Goal: Task Accomplishment & Management: Complete application form

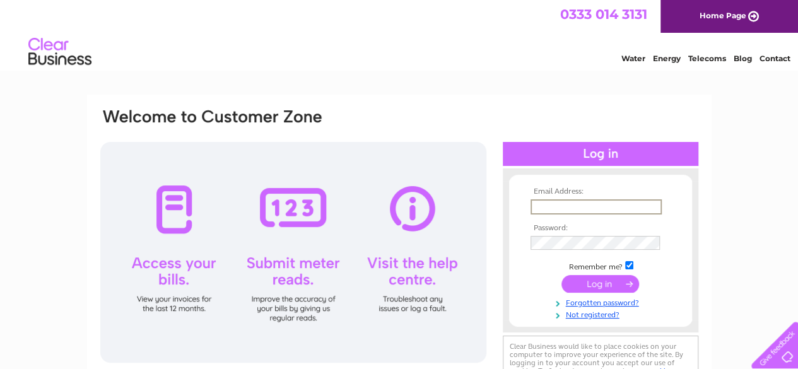
click at [569, 205] on input "text" at bounding box center [596, 206] width 131 height 15
type input "[PERSON_NAME][EMAIL_ADDRESS][DOMAIN_NAME]"
click at [562, 276] on input "submit" at bounding box center [601, 285] width 78 height 18
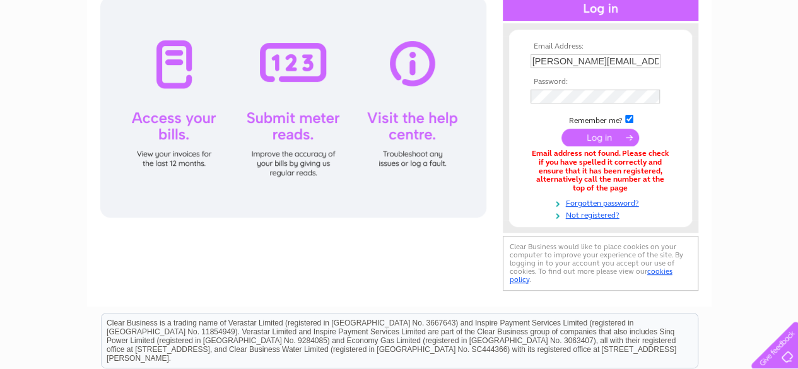
scroll to position [140, 0]
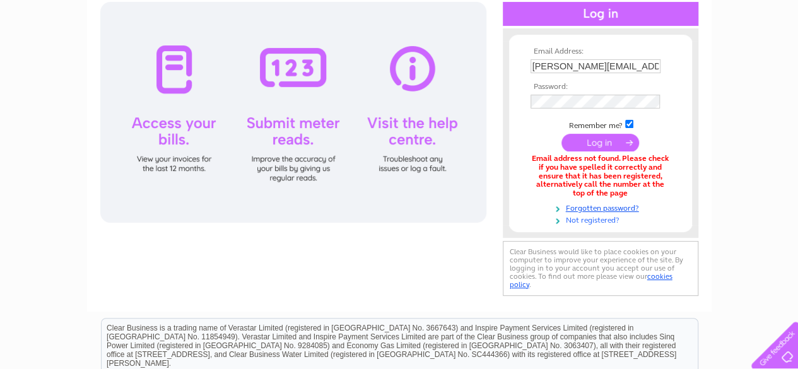
click at [591, 219] on link "Not registered?" at bounding box center [602, 219] width 143 height 12
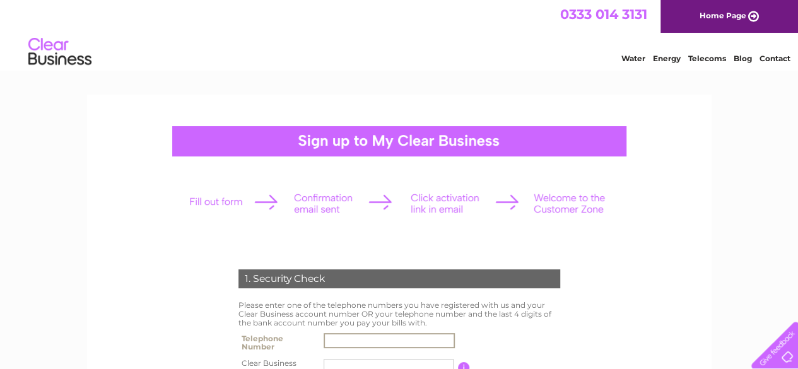
click at [403, 340] on input "text" at bounding box center [389, 340] width 131 height 15
type input "07794439896"
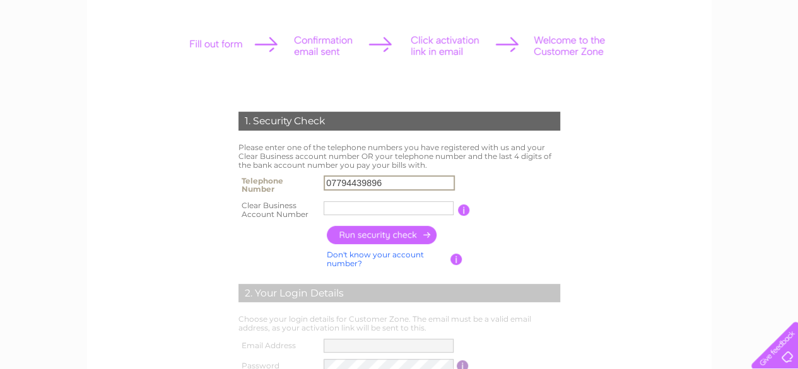
scroll to position [159, 0]
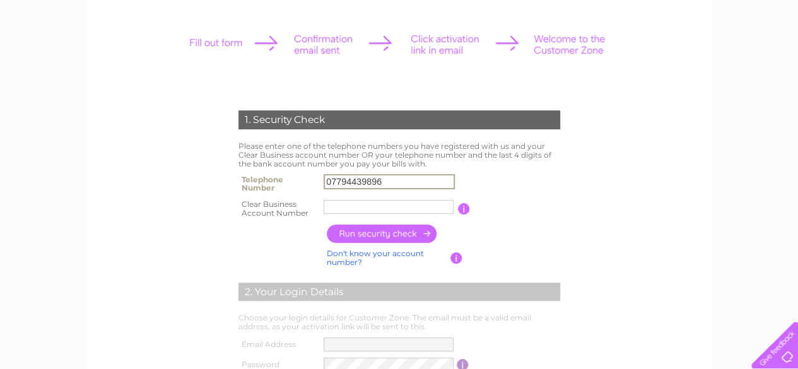
click at [338, 208] on input "text" at bounding box center [389, 207] width 130 height 14
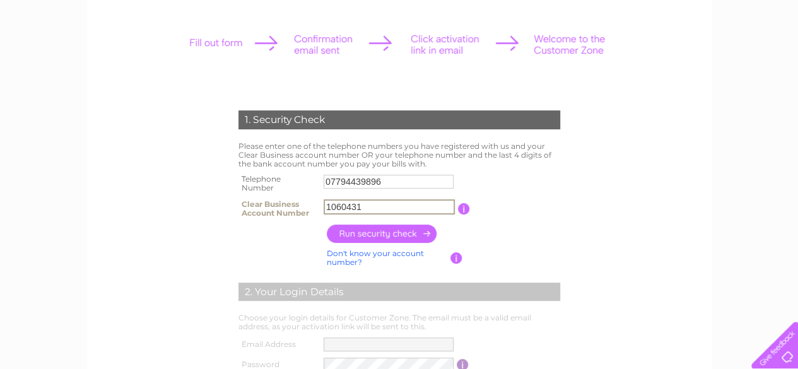
type input "1060431"
click at [416, 237] on input "button" at bounding box center [382, 234] width 111 height 18
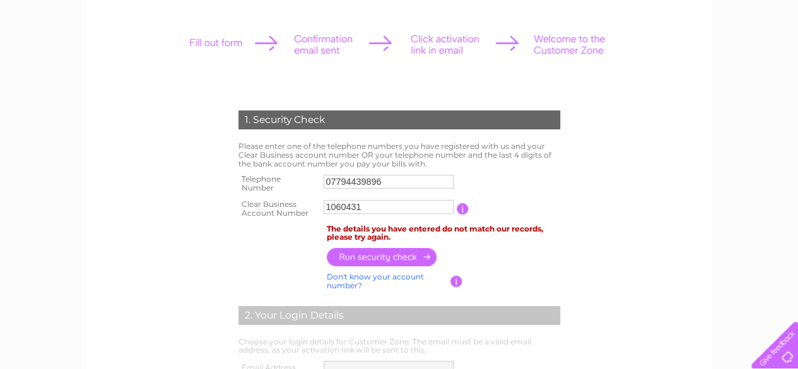
scroll to position [0, 0]
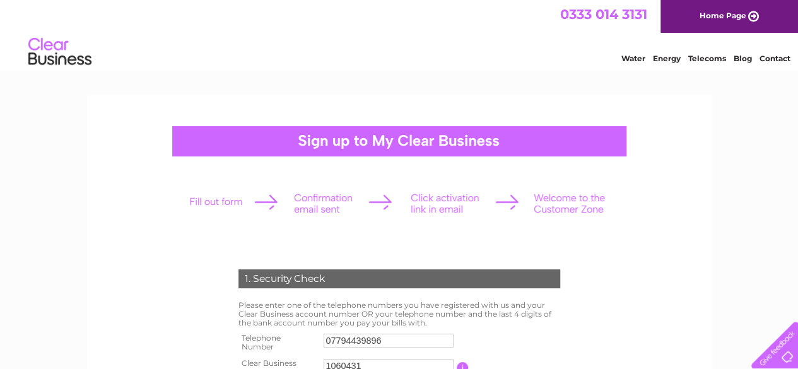
click at [733, 16] on link "Home Page" at bounding box center [730, 16] width 138 height 33
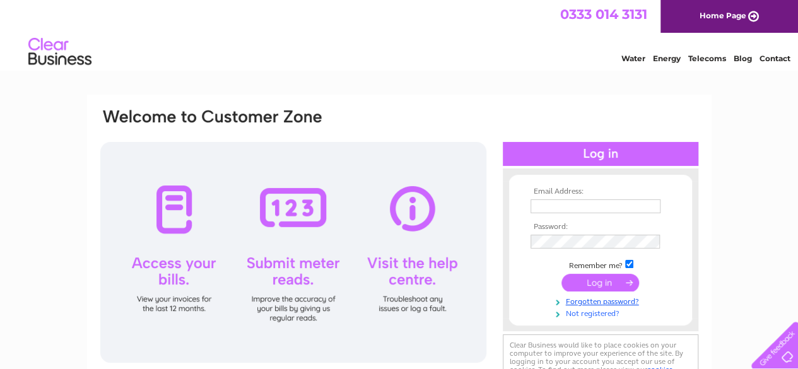
click at [611, 312] on link "Not registered?" at bounding box center [602, 313] width 143 height 12
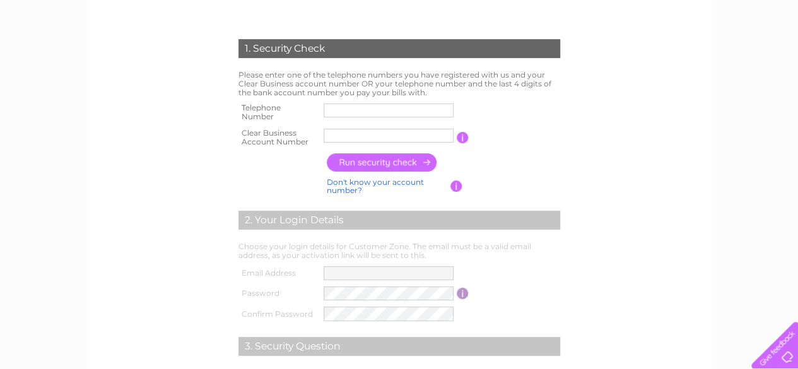
scroll to position [233, 0]
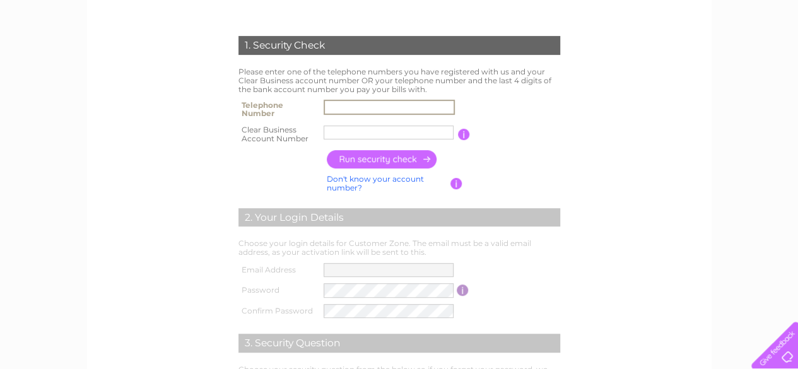
click at [404, 109] on input "text" at bounding box center [389, 107] width 131 height 15
type input "07794439896"
click at [413, 136] on input "text" at bounding box center [389, 133] width 130 height 14
type input "1060431"
click at [406, 156] on input "button" at bounding box center [382, 159] width 111 height 18
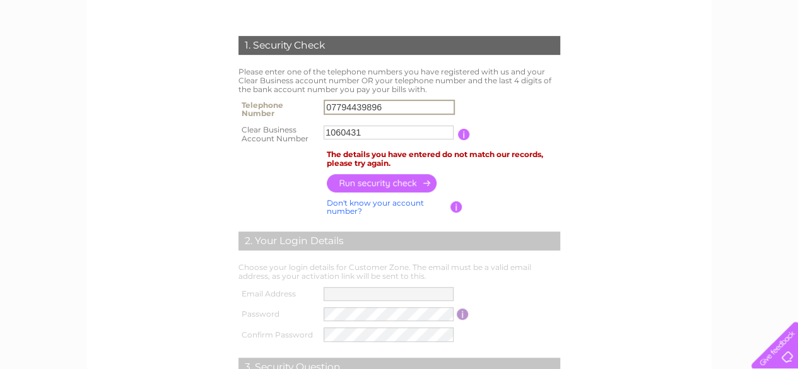
click at [406, 105] on input "07794439896" at bounding box center [389, 107] width 131 height 15
click at [408, 173] on td at bounding box center [444, 182] width 240 height 25
click at [408, 177] on input "button" at bounding box center [382, 183] width 111 height 18
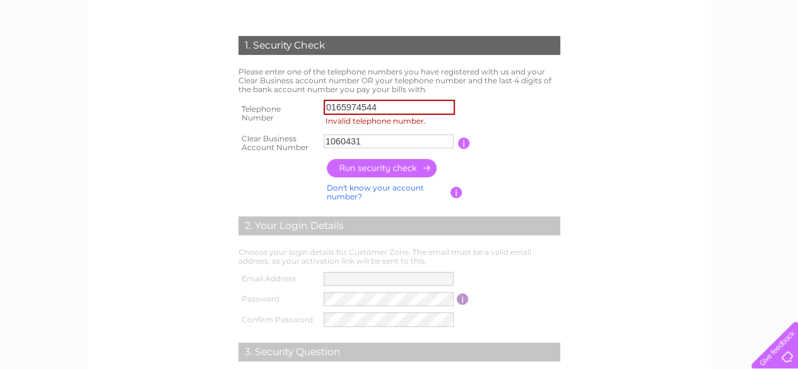
click at [396, 171] on input "button" at bounding box center [382, 168] width 111 height 18
click at [331, 109] on input "0165974544" at bounding box center [389, 107] width 131 height 15
type input "00165974544"
click at [363, 166] on input "button" at bounding box center [382, 168] width 111 height 18
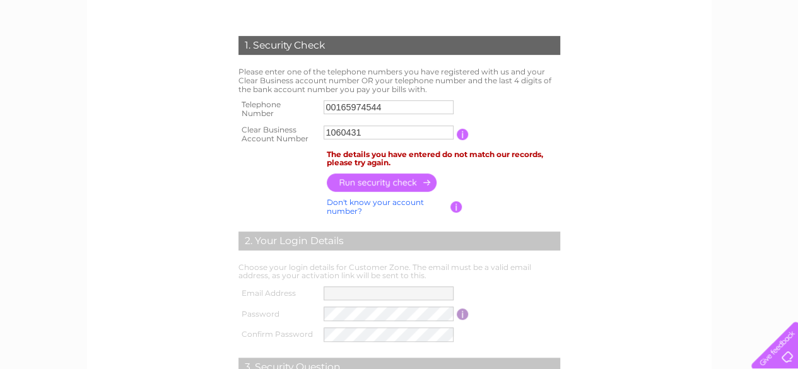
click at [462, 129] on input "button" at bounding box center [463, 134] width 12 height 11
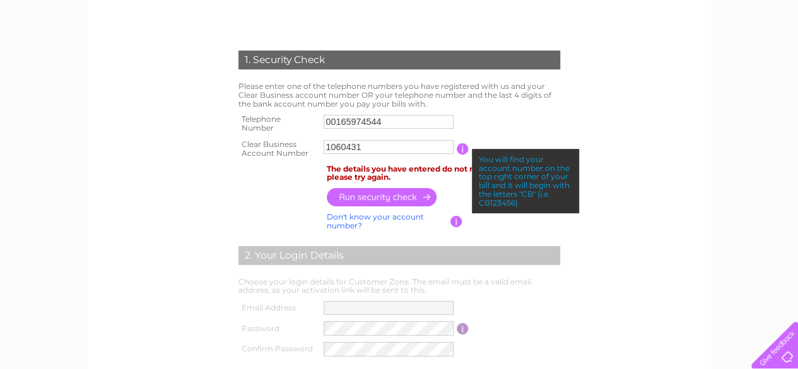
scroll to position [218, 0]
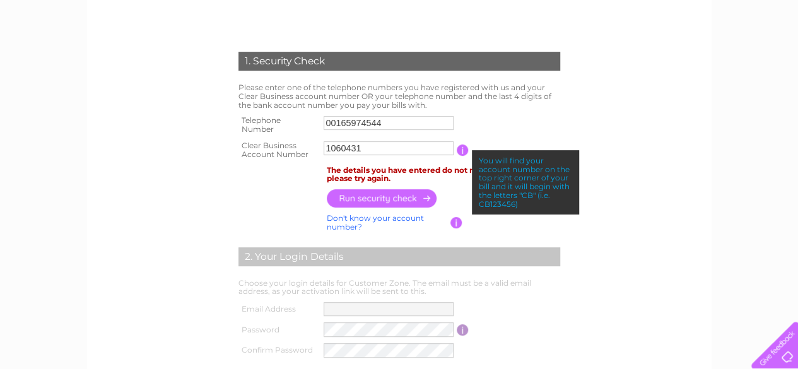
click at [327, 150] on input "1060431" at bounding box center [389, 148] width 130 height 14
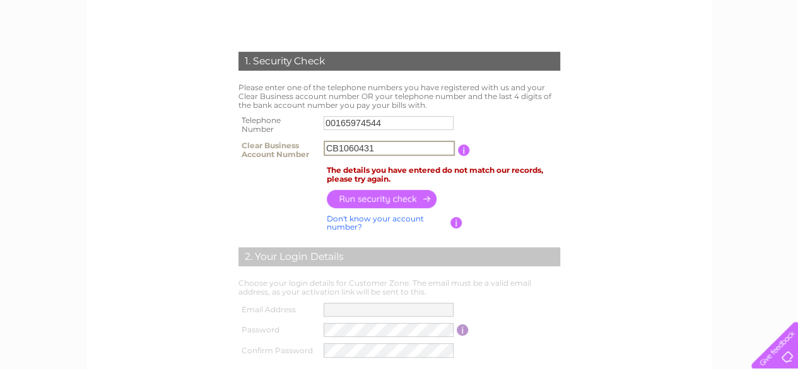
type input "CB1060431"
drag, startPoint x: 389, startPoint y: 126, endPoint x: 320, endPoint y: 126, distance: 68.8
click at [321, 126] on td "00165974544" at bounding box center [390, 124] width 138 height 25
type input "07794439896"
click at [384, 206] on input "button" at bounding box center [382, 199] width 111 height 18
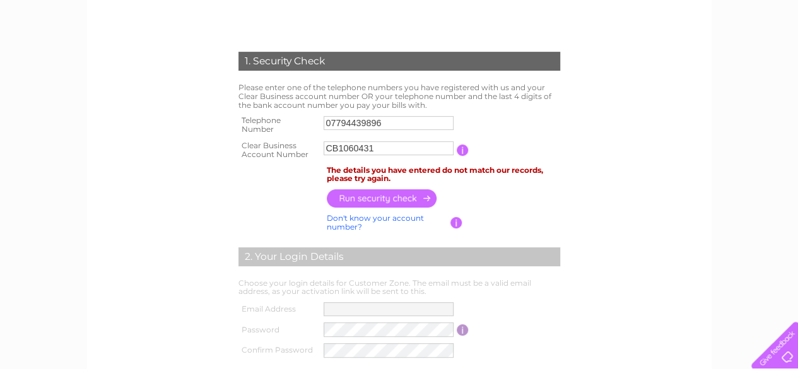
click at [380, 202] on input "button" at bounding box center [382, 198] width 111 height 18
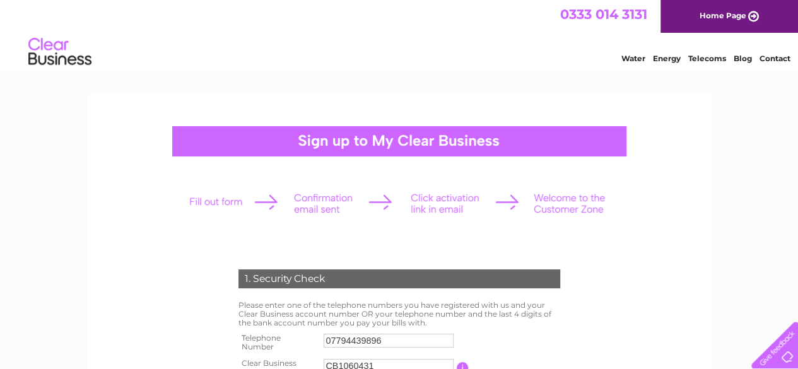
click at [705, 17] on link "Home Page" at bounding box center [730, 16] width 138 height 33
